Goal: Entertainment & Leisure: Consume media (video, audio)

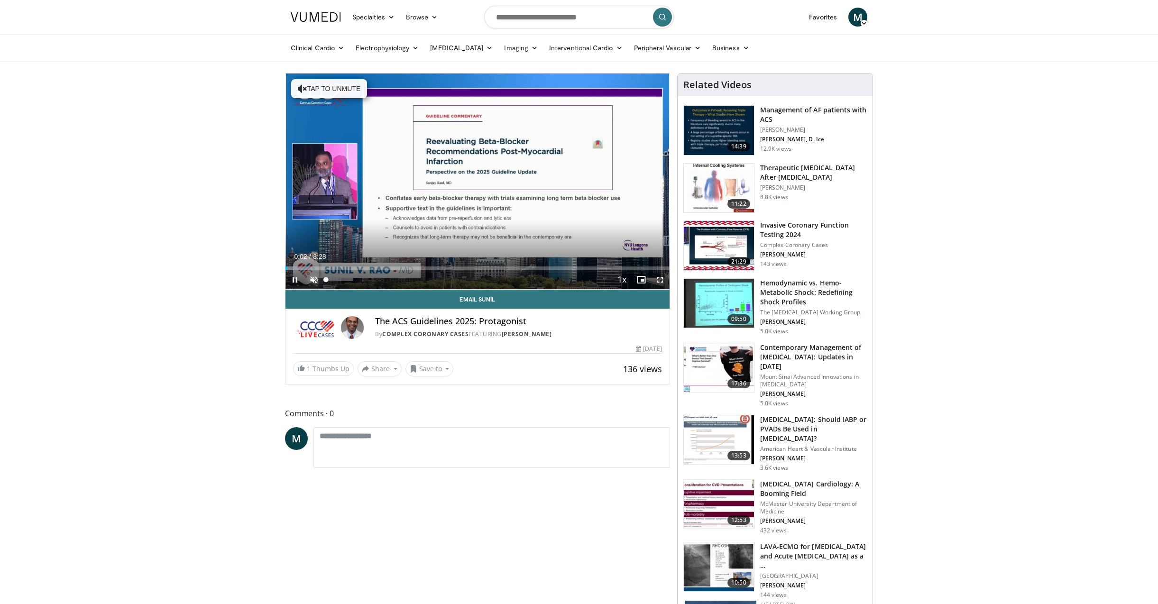
click at [312, 277] on span "Video Player" at bounding box center [313, 279] width 19 height 19
click at [659, 279] on span "Video Player" at bounding box center [659, 279] width 19 height 19
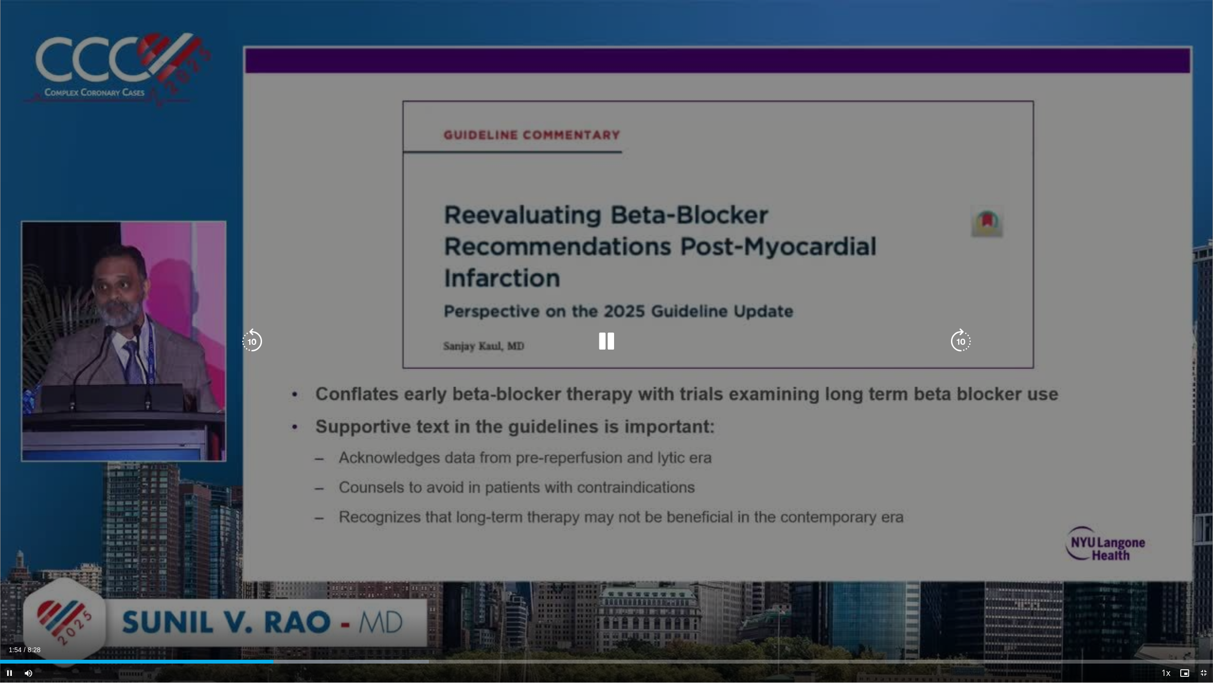
click at [965, 330] on icon "Video Player" at bounding box center [961, 341] width 27 height 27
click at [962, 339] on icon "Video Player" at bounding box center [961, 341] width 27 height 27
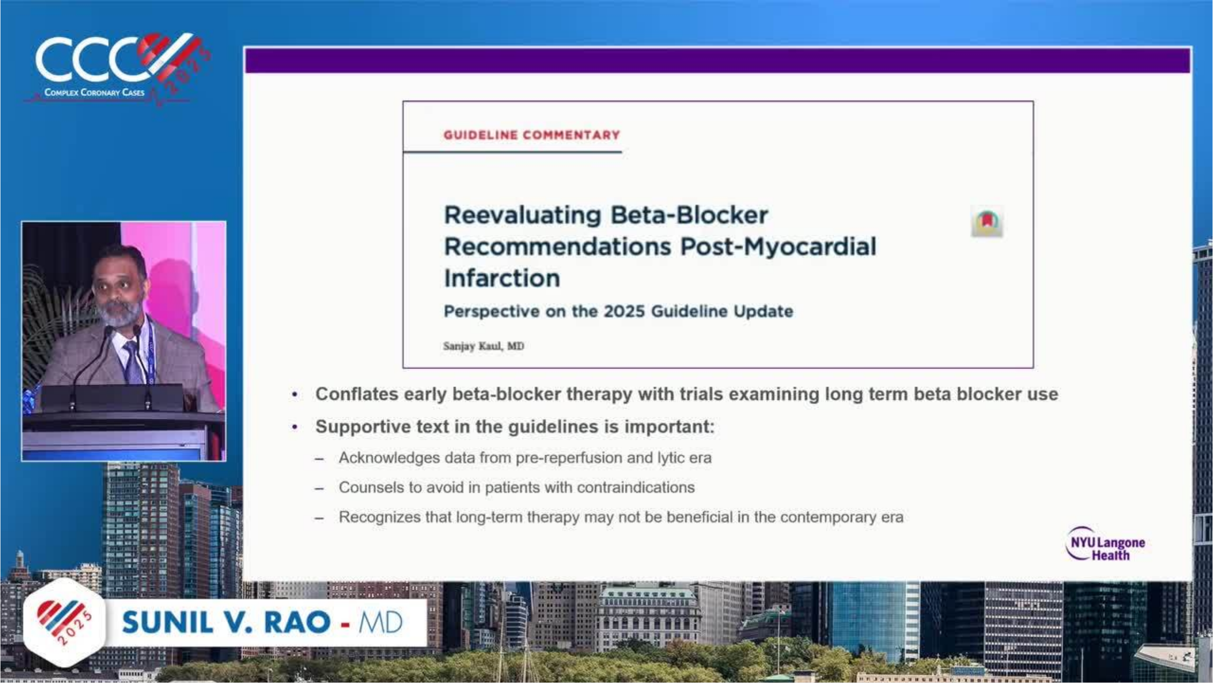
click at [962, 339] on div "10 seconds Tap to unmute" at bounding box center [606, 341] width 1213 height 682
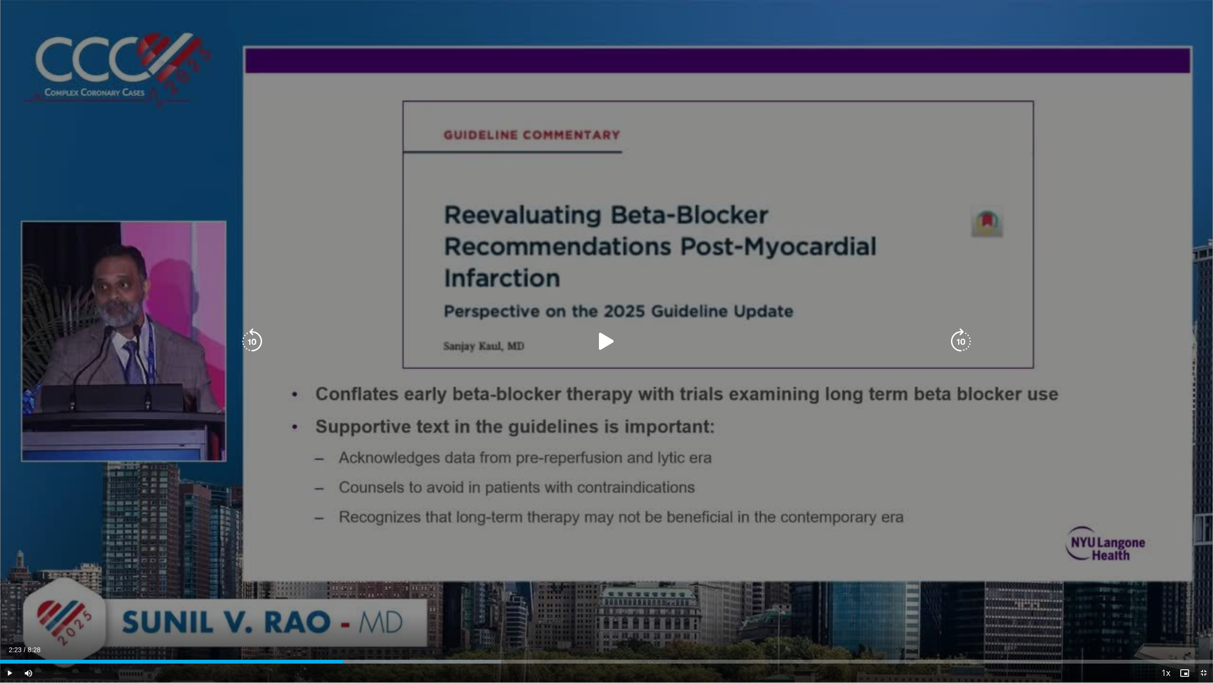
click at [967, 339] on icon "Video Player" at bounding box center [961, 341] width 27 height 27
click at [599, 335] on icon "Video Player" at bounding box center [606, 341] width 27 height 27
click at [961, 339] on icon "Video Player" at bounding box center [961, 341] width 27 height 27
click at [961, 338] on icon "Video Player" at bounding box center [961, 341] width 27 height 27
click at [963, 342] on icon "Video Player" at bounding box center [961, 341] width 27 height 27
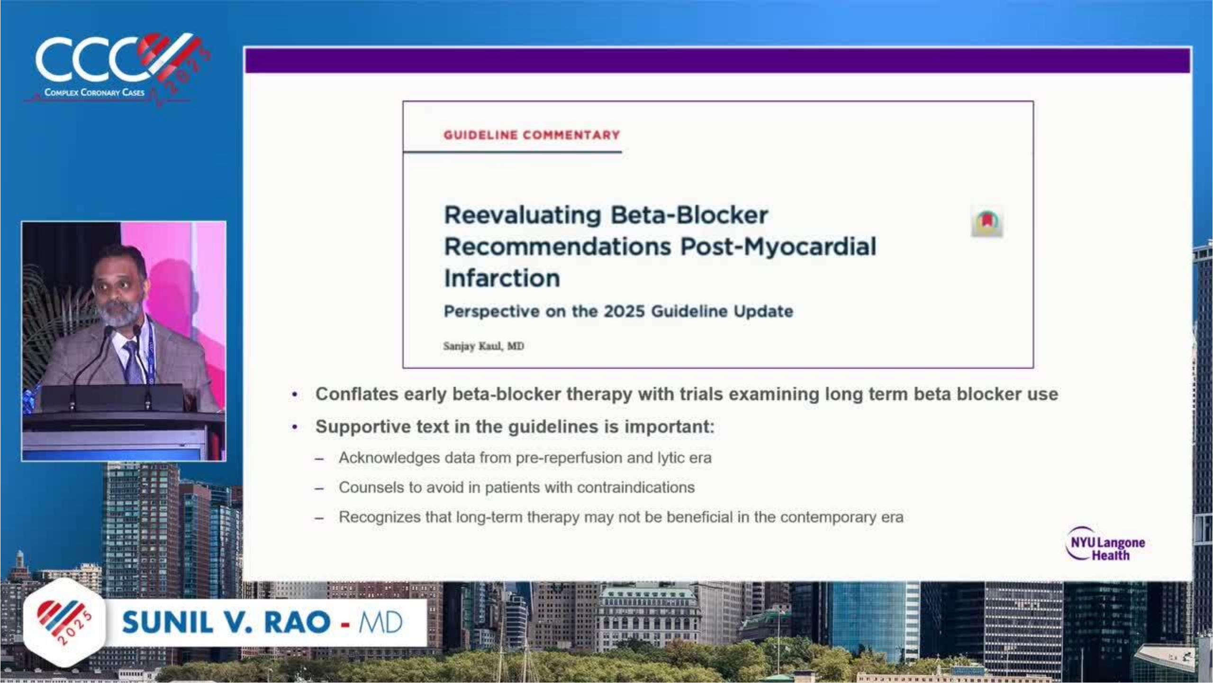
click at [963, 342] on icon "Video Player" at bounding box center [961, 341] width 27 height 27
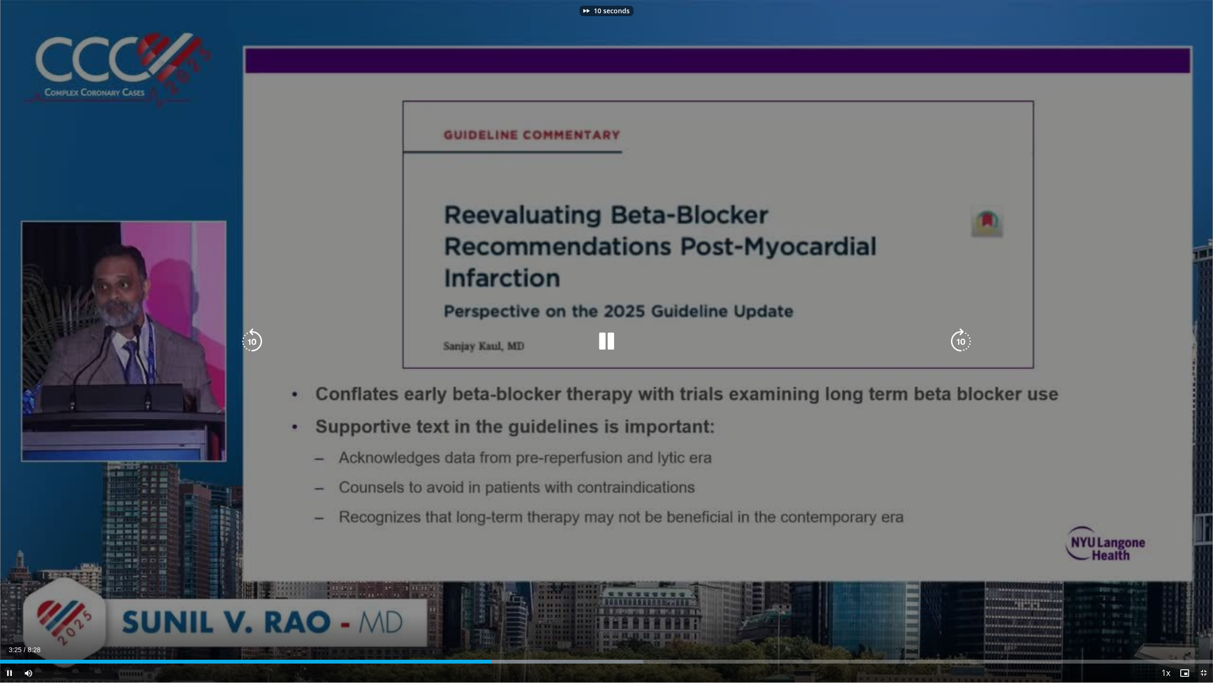
click at [963, 342] on icon "Video Player" at bounding box center [961, 341] width 27 height 27
click at [246, 338] on icon "Video Player" at bounding box center [252, 341] width 27 height 27
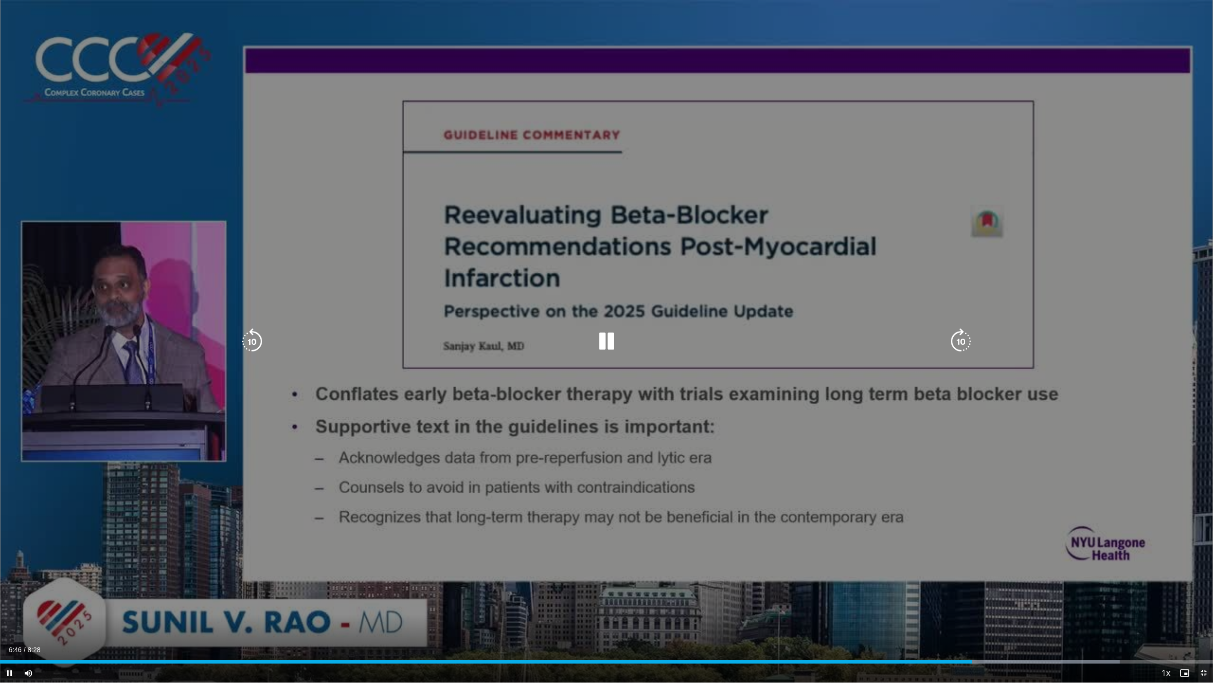
click at [610, 346] on icon "Video Player" at bounding box center [606, 341] width 27 height 27
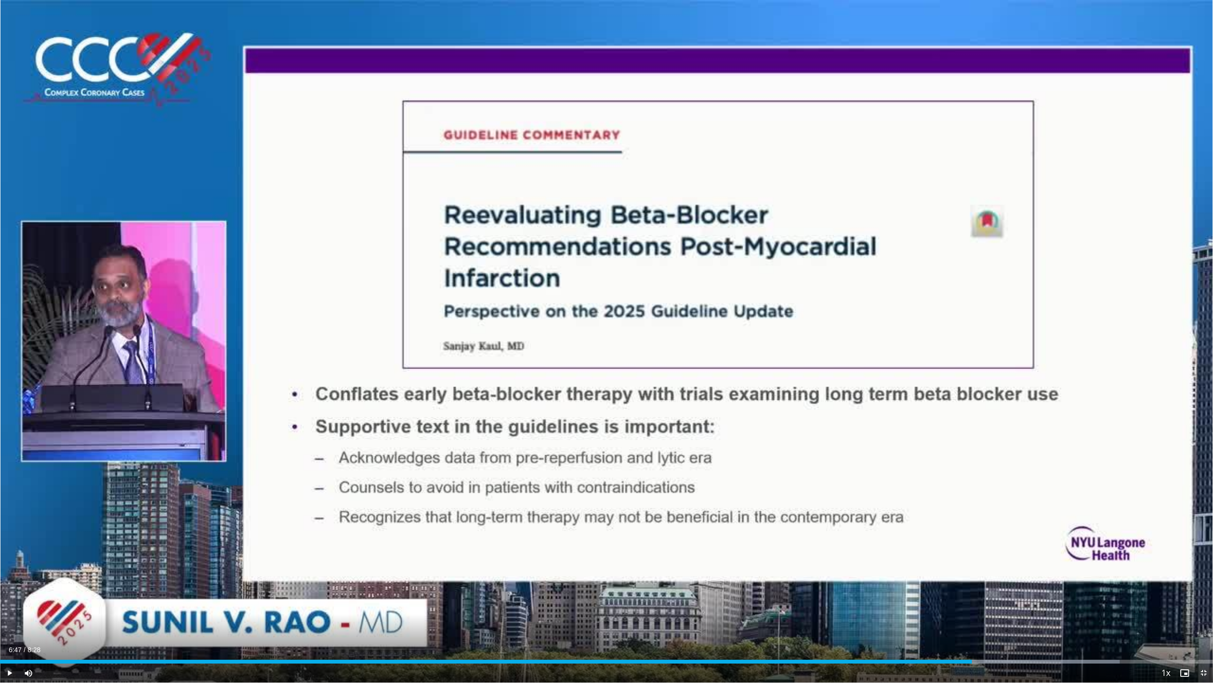
click at [610, 346] on div "40 seconds Tap to unmute" at bounding box center [606, 341] width 1213 height 682
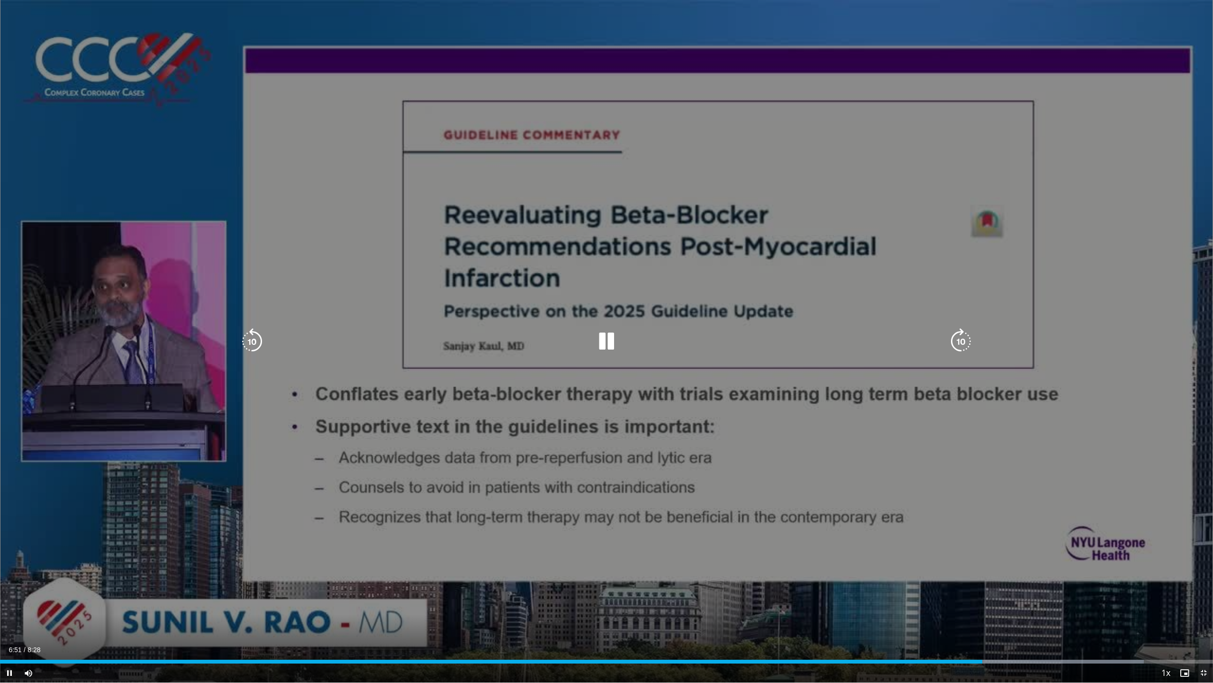
click at [958, 339] on icon "Video Player" at bounding box center [961, 341] width 27 height 27
click at [612, 343] on icon "Video Player" at bounding box center [606, 341] width 27 height 27
